Goal: Task Accomplishment & Management: Use online tool/utility

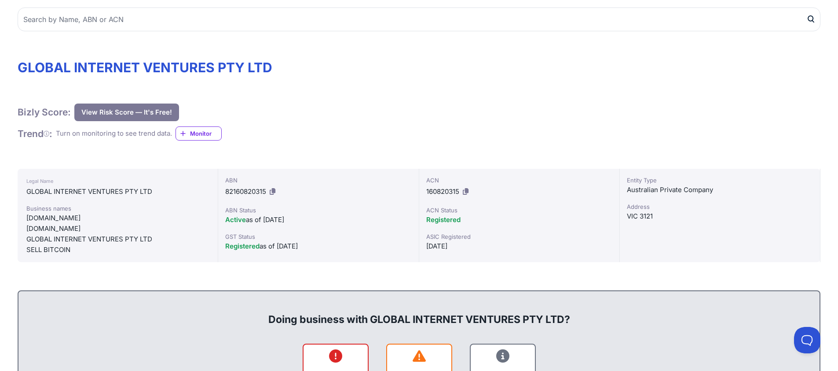
scroll to position [99, 0]
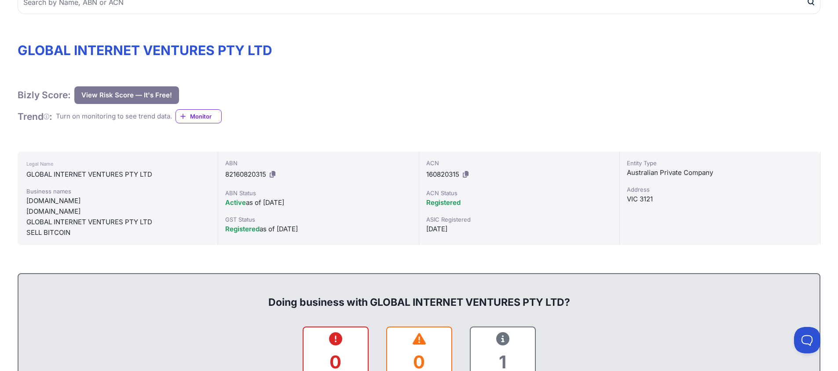
click at [144, 99] on button "View Risk Score — It's Free!" at bounding box center [126, 95] width 105 height 18
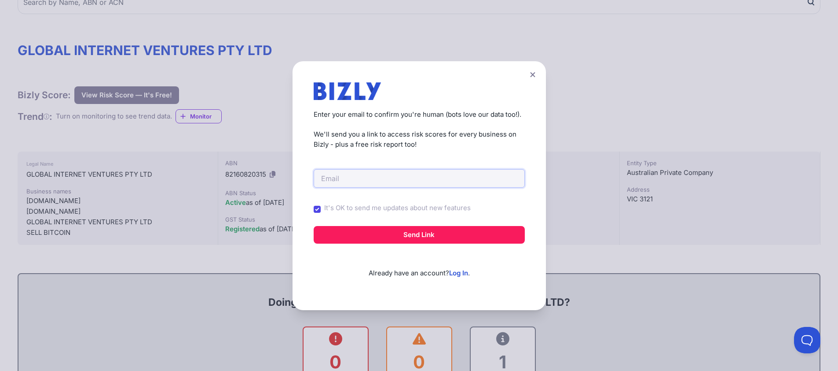
click at [381, 174] on input "email" at bounding box center [419, 178] width 211 height 18
type input "[EMAIL_ADDRESS][DOMAIN_NAME]"
click at [402, 127] on div "Enter your email to confirm you're human (bots love our data too!). We'll send …" at bounding box center [419, 115] width 211 height 67
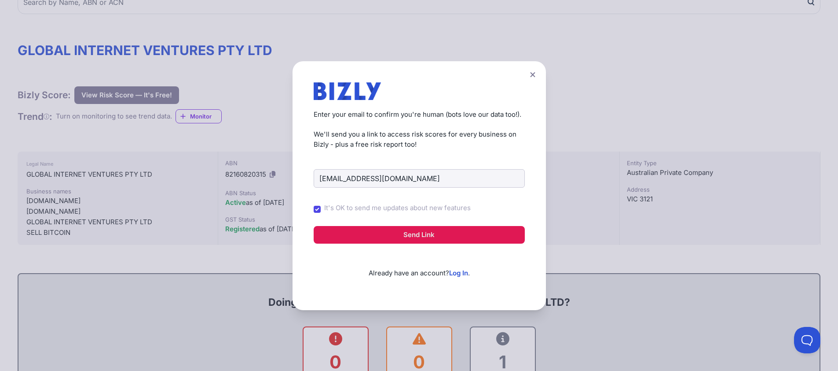
click at [393, 233] on button "Send Link" at bounding box center [419, 235] width 211 height 18
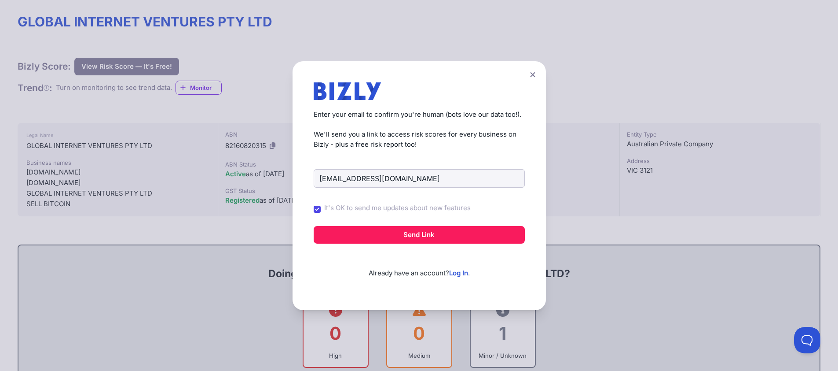
scroll to position [163, 0]
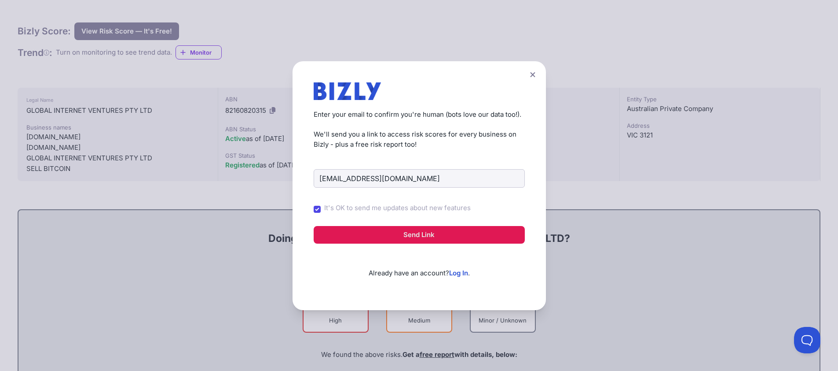
click at [451, 236] on button "Send Link" at bounding box center [419, 235] width 211 height 18
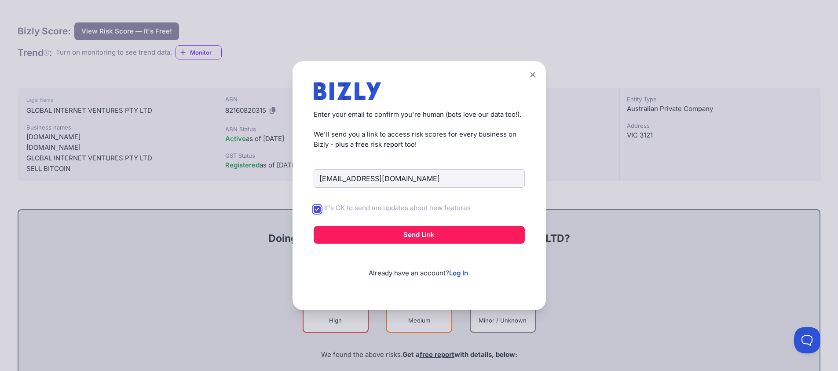
click at [321, 208] on input "It's OK to send me updates about new features" at bounding box center [317, 209] width 7 height 7
checkbox input "false"
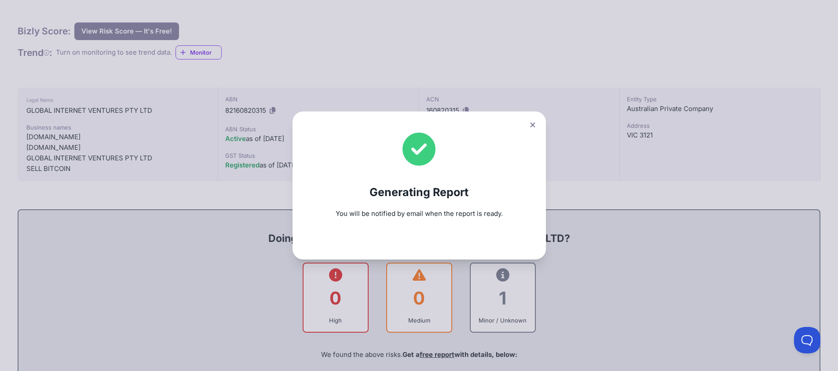
click at [536, 127] on icon at bounding box center [532, 125] width 5 height 6
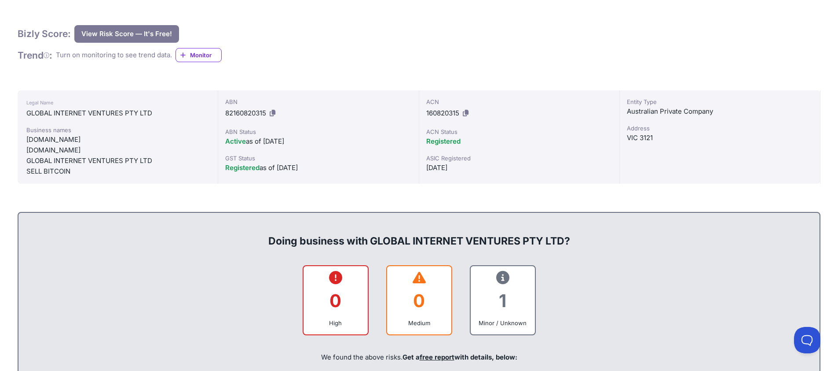
scroll to position [151, 0]
